Goal: Task Accomplishment & Management: Manage account settings

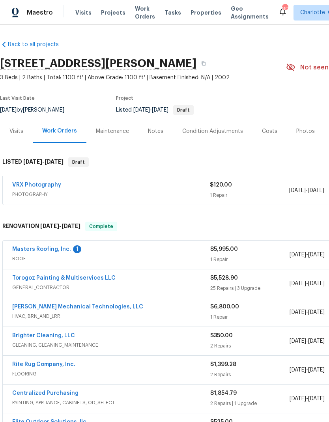
click at [296, 129] on div "Photos" at bounding box center [305, 131] width 19 height 8
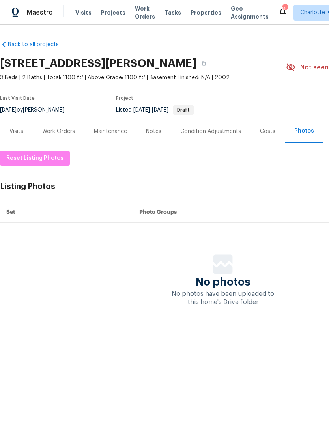
click at [15, 138] on div "Visits" at bounding box center [16, 131] width 33 height 23
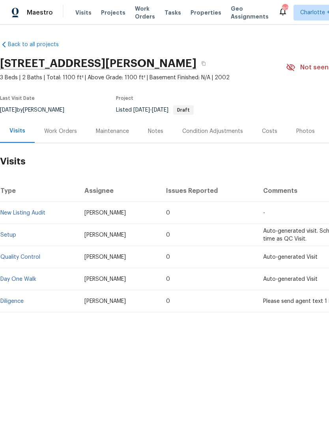
click at [64, 130] on div "Work Orders" at bounding box center [60, 131] width 33 height 8
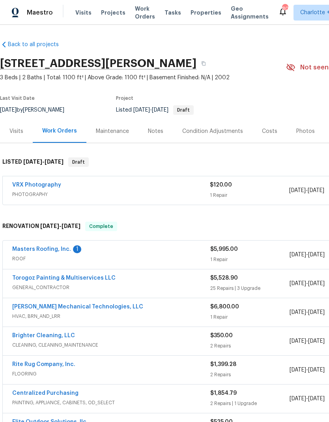
click at [44, 247] on link "Masters Roofing, Inc." at bounding box center [41, 250] width 59 height 6
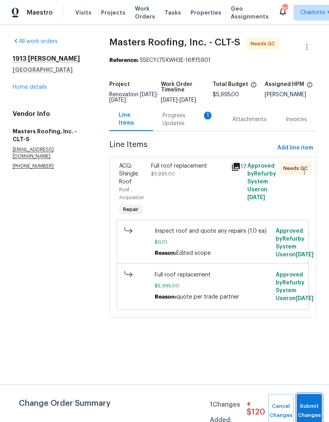
click at [310, 408] on button "Submit Changes" at bounding box center [309, 411] width 25 height 34
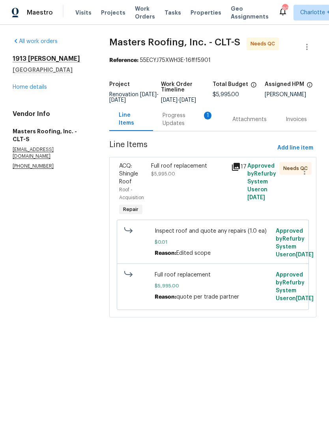
click at [131, 185] on span "ACQ: Shingle Roof" at bounding box center [128, 173] width 19 height 21
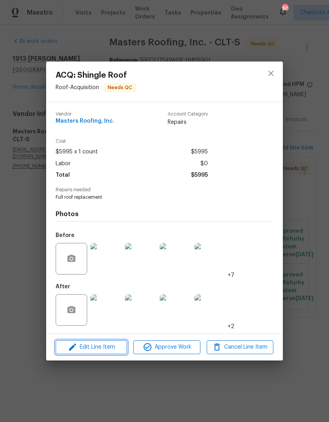
click at [121, 348] on span "Edit Line Item" at bounding box center [91, 347] width 67 height 10
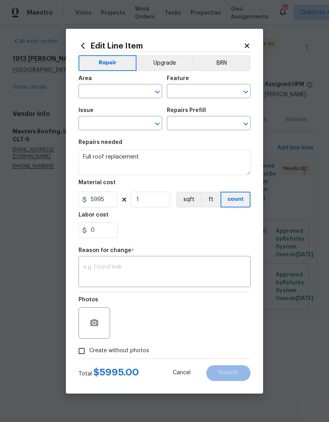
type input "Roof"
type input "Acquisition"
type input "ACQ: Shingle Roof"
type input "Shingle Roof Replacement Required $4,025.00"
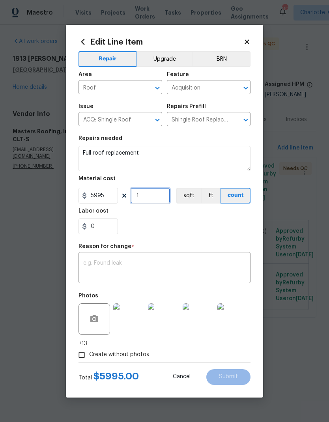
click at [153, 203] on input "1" at bounding box center [150, 196] width 39 height 16
click at [109, 229] on input "0" at bounding box center [98, 227] width 39 height 16
type input "85"
click at [213, 268] on textarea at bounding box center [164, 268] width 163 height 17
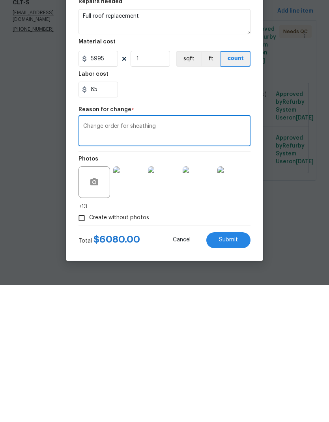
type textarea "Change order for sheathing"
click at [231, 369] on button "Submit" at bounding box center [228, 377] width 44 height 16
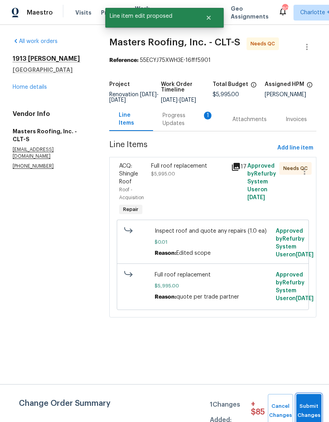
click at [316, 409] on span "Submit Changes" at bounding box center [308, 411] width 17 height 18
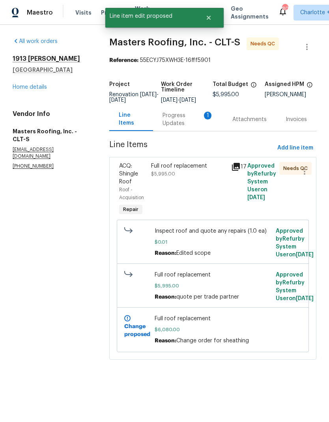
click at [177, 123] on div "Progress Updates 1" at bounding box center [188, 120] width 51 height 16
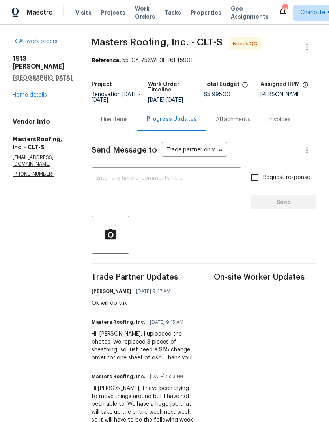
click at [39, 92] on link "Home details" at bounding box center [30, 95] width 34 height 6
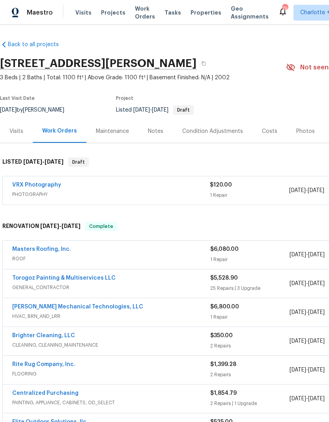
click at [45, 257] on span "ROOF" at bounding box center [111, 259] width 198 height 8
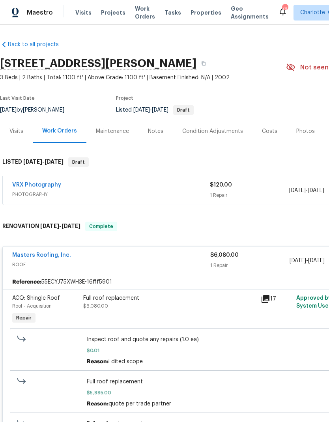
click at [128, 295] on div "Full roof replacement" at bounding box center [169, 298] width 173 height 8
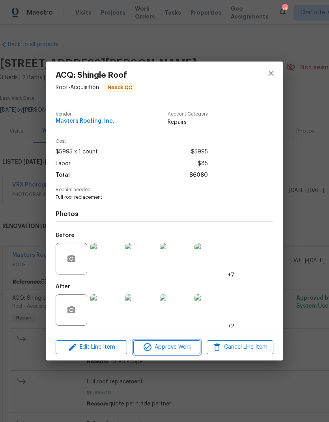
click at [185, 352] on span "Approve Work" at bounding box center [167, 347] width 62 height 10
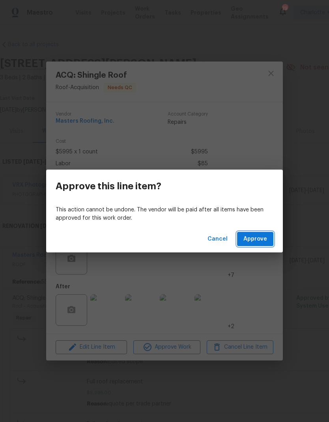
click at [273, 243] on button "Approve" at bounding box center [255, 239] width 36 height 15
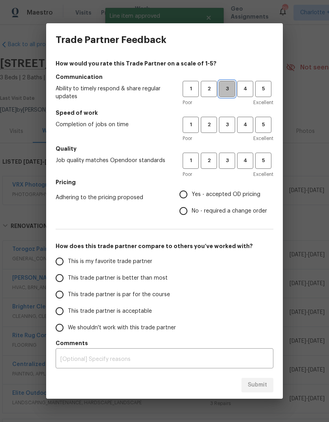
click at [225, 93] on span "3" at bounding box center [227, 88] width 15 height 9
click at [225, 168] on button "3" at bounding box center [227, 161] width 16 height 16
click at [59, 283] on input "This trade partner is better than most" at bounding box center [59, 278] width 17 height 17
radio input "true"
click at [231, 124] on span "3" at bounding box center [227, 124] width 15 height 9
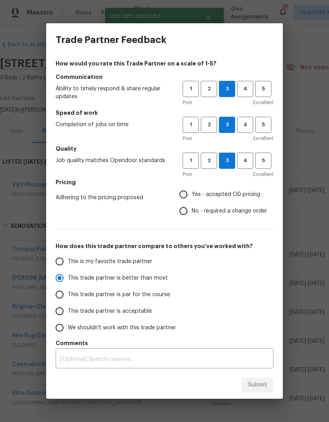
click at [262, 386] on div "Submit" at bounding box center [164, 385] width 237 height 27
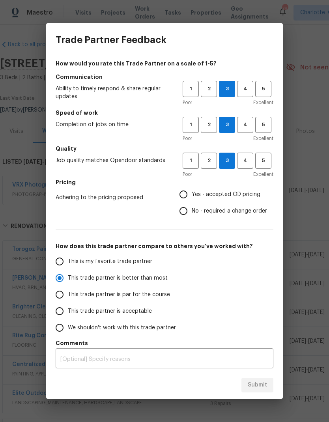
click at [183, 200] on input "Yes - accepted OD pricing" at bounding box center [183, 194] width 17 height 17
click at [260, 386] on span "Submit" at bounding box center [257, 385] width 19 height 10
radio input "false"
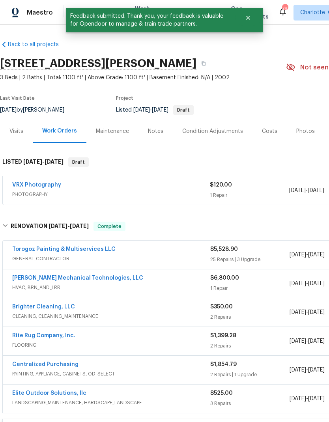
click at [296, 132] on div "Photos" at bounding box center [305, 131] width 19 height 8
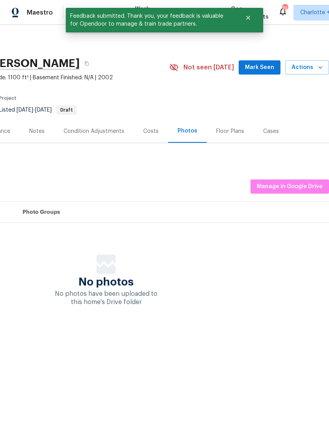
scroll to position [0, 117]
click at [296, 185] on span "Manage in Google Drive" at bounding box center [290, 187] width 66 height 10
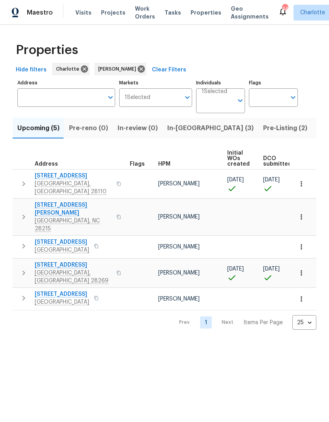
click at [116, 271] on icon "button" at bounding box center [118, 273] width 5 height 5
click at [301, 271] on icon "button" at bounding box center [301, 273] width 1 height 5
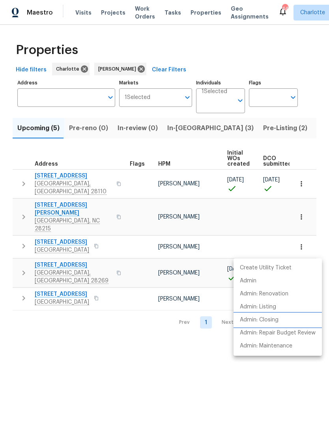
click at [284, 319] on li "Admin: Closing" at bounding box center [278, 320] width 88 height 13
click at [237, 127] on div at bounding box center [164, 211] width 329 height 422
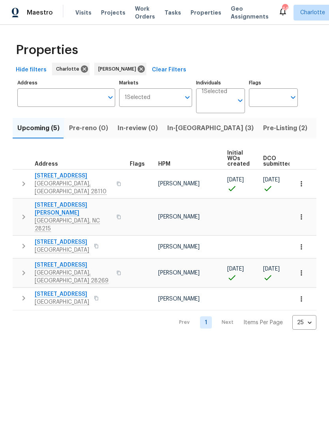
click at [263, 127] on span "Pre-Listing (2)" at bounding box center [285, 128] width 44 height 11
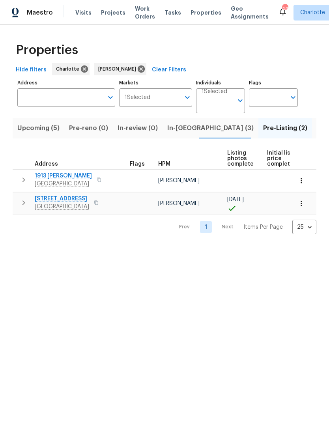
click at [302, 178] on icon "button" at bounding box center [301, 181] width 8 height 8
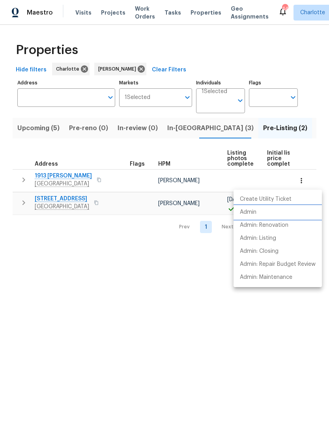
click at [291, 211] on li "Admin" at bounding box center [278, 212] width 88 height 13
